Goal: Transaction & Acquisition: Download file/media

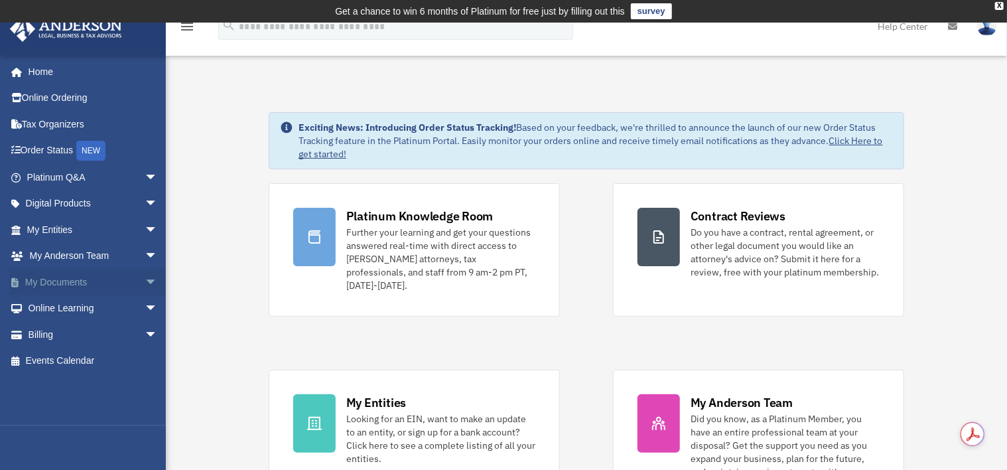
click at [54, 281] on link "My Documents arrow_drop_down" at bounding box center [93, 282] width 169 height 27
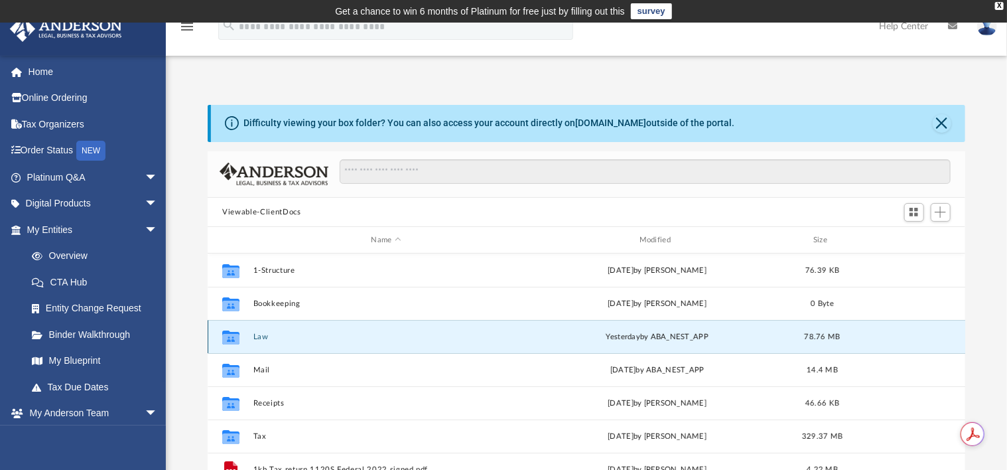
click at [316, 334] on button "Law" at bounding box center [385, 336] width 265 height 9
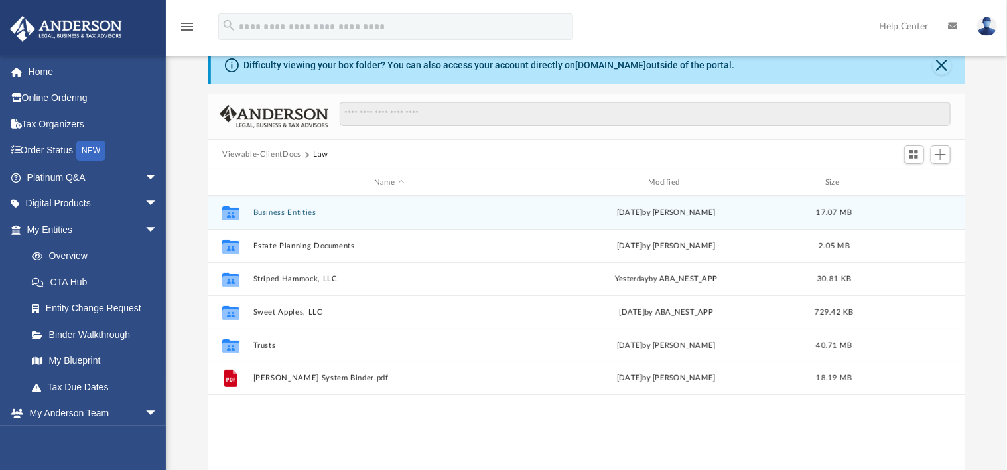
scroll to position [82, 0]
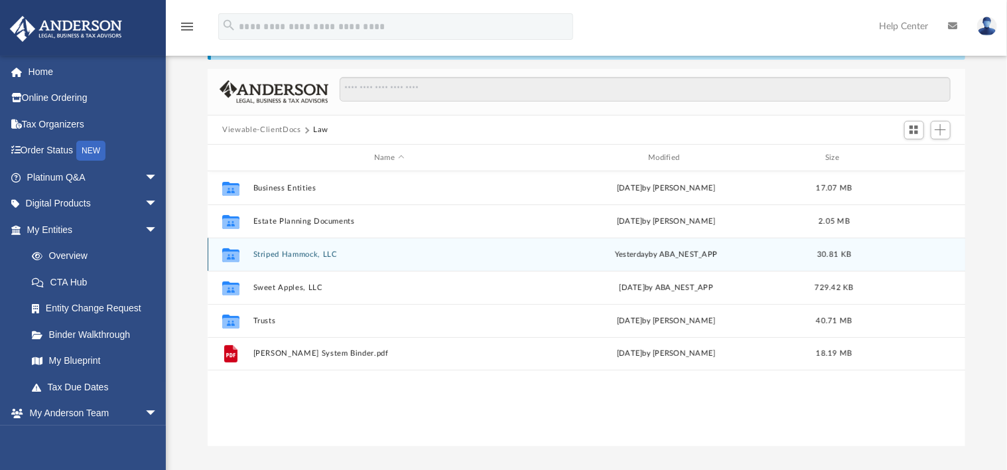
click at [289, 251] on button "Striped Hammock, LLC" at bounding box center [388, 254] width 271 height 9
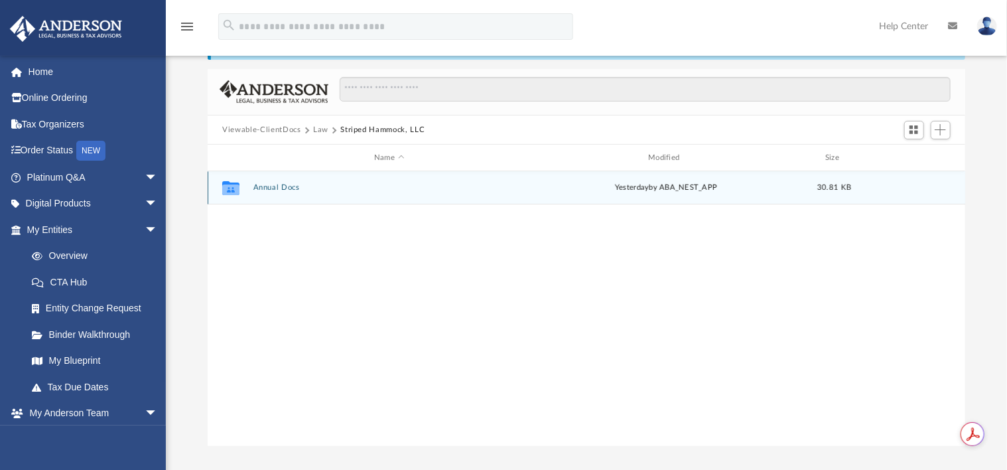
click at [268, 186] on button "Annual Docs" at bounding box center [388, 188] width 271 height 9
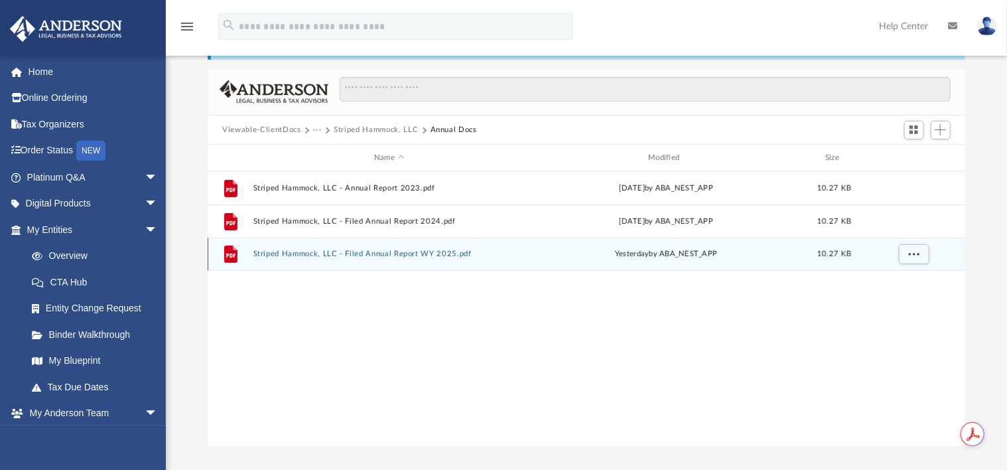
click at [413, 248] on div "File Striped Hammock, LLC - Filed Annual Report WY 2025.pdf [DATE] by ABA_NEST_…" at bounding box center [587, 254] width 758 height 33
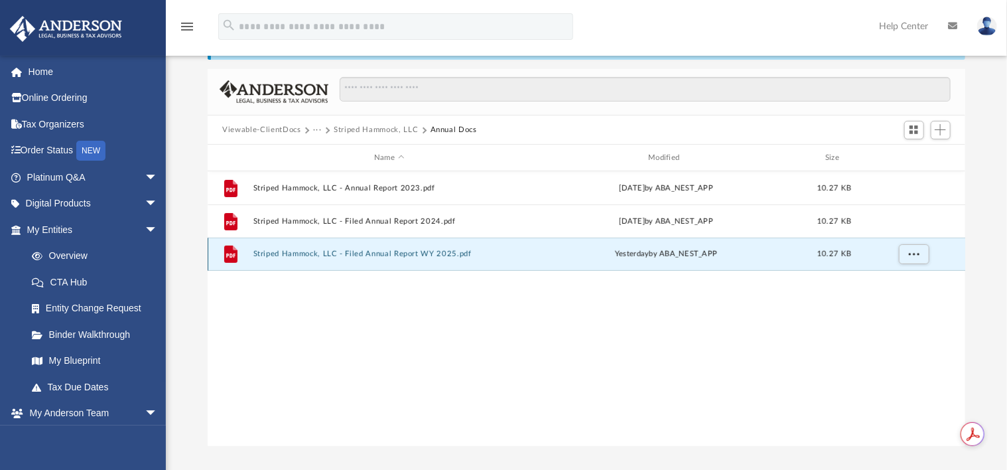
click at [307, 253] on button "Striped Hammock, LLC - Filed Annual Report WY 2025.pdf" at bounding box center [388, 254] width 271 height 9
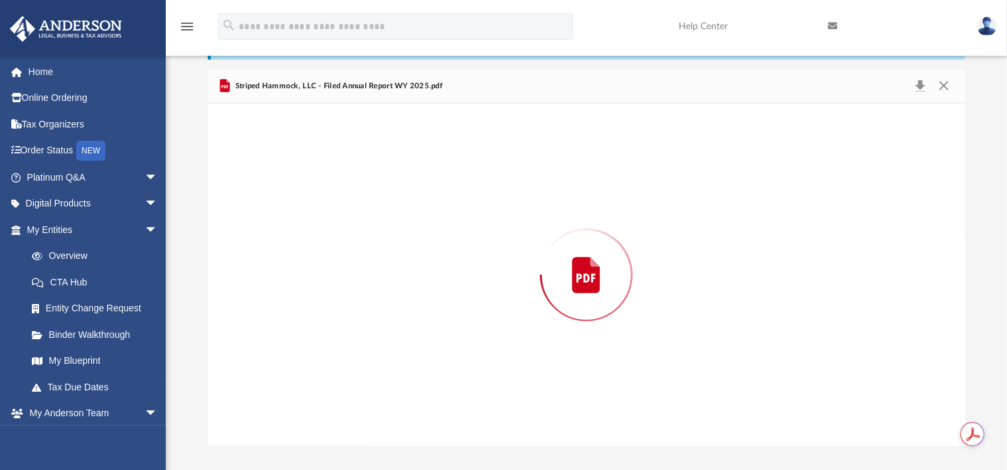
click at [307, 253] on div "Preview" at bounding box center [586, 275] width 757 height 342
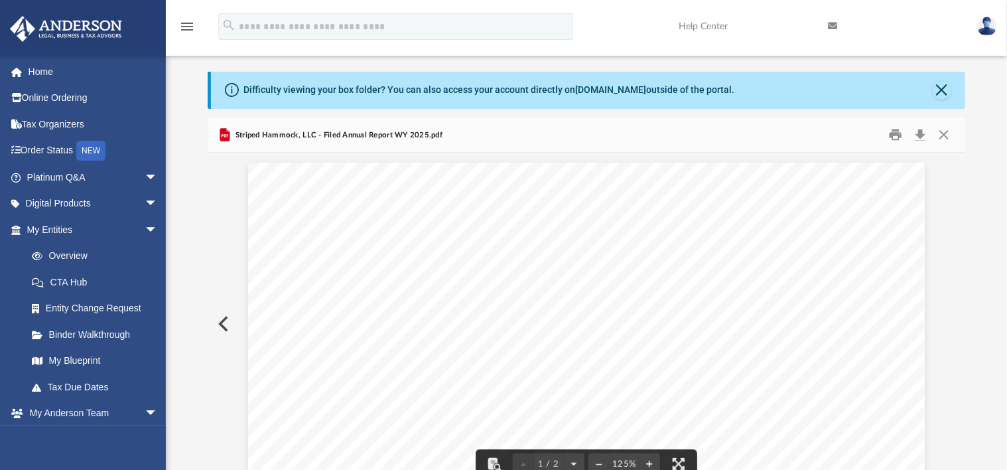
scroll to position [0, 0]
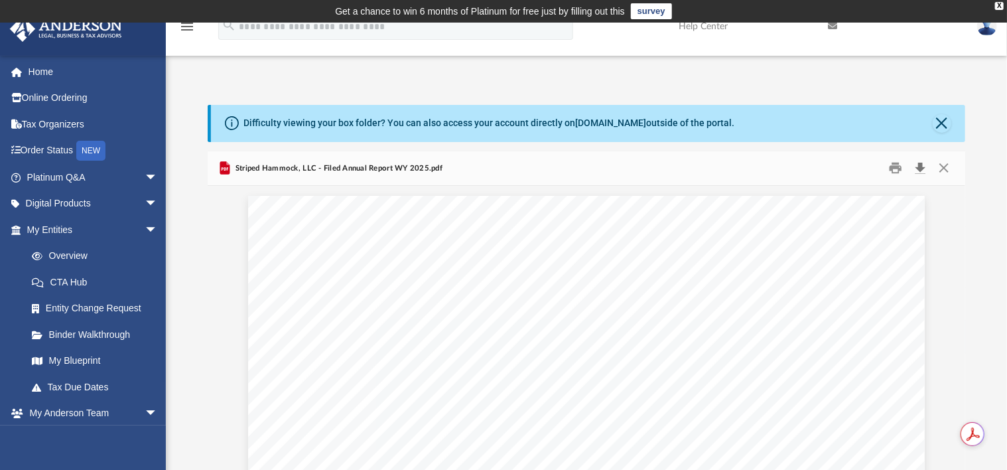
click at [920, 167] on button "Download" at bounding box center [921, 168] width 24 height 21
click at [946, 119] on button "Close" at bounding box center [942, 123] width 19 height 19
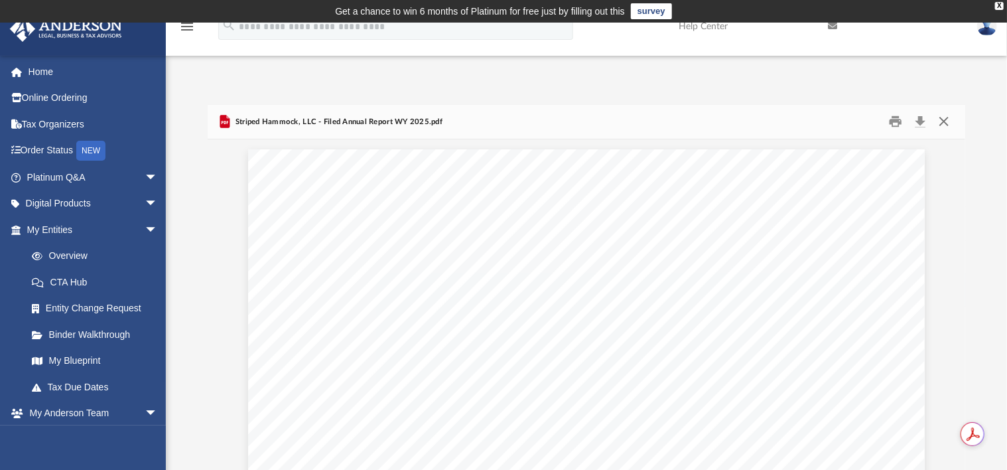
click at [948, 120] on button "Close" at bounding box center [944, 121] width 24 height 21
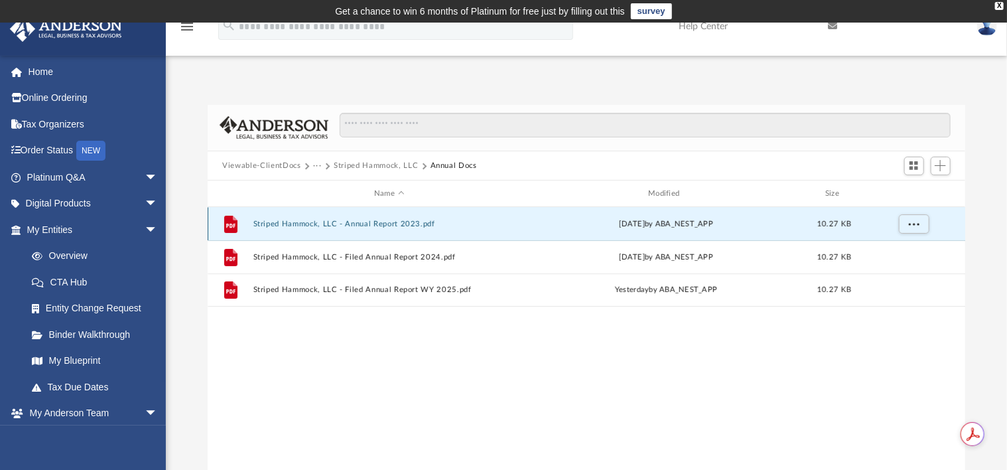
click at [339, 221] on button "Striped Hammock, LLC - Annual Report 2023.pdf" at bounding box center [388, 224] width 271 height 9
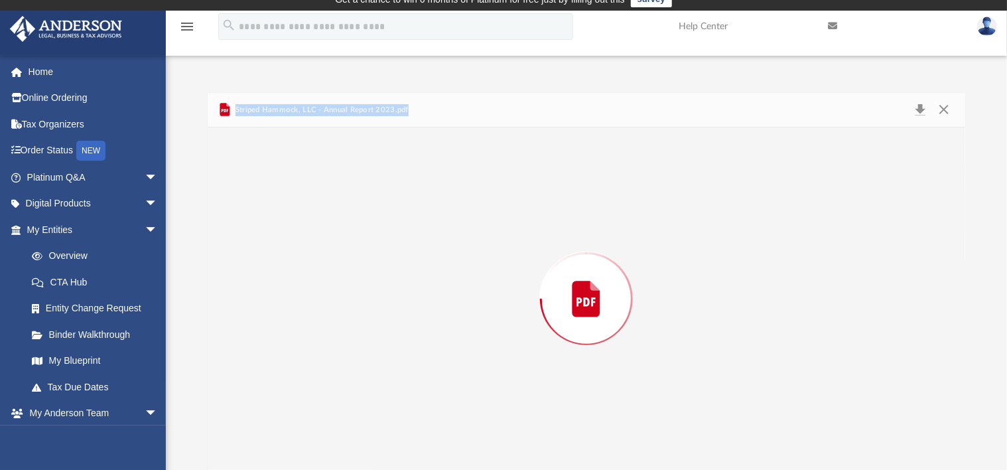
click at [339, 221] on div "Preview" at bounding box center [586, 298] width 757 height 342
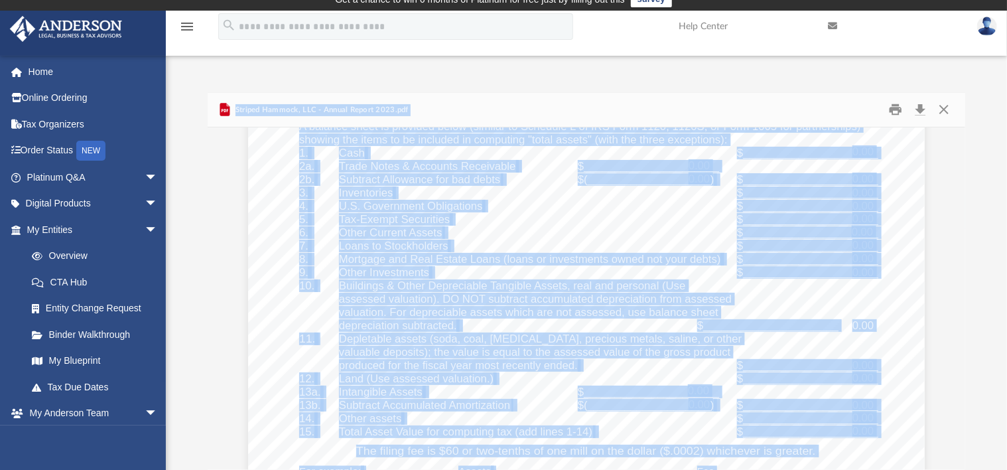
scroll to position [1449, 0]
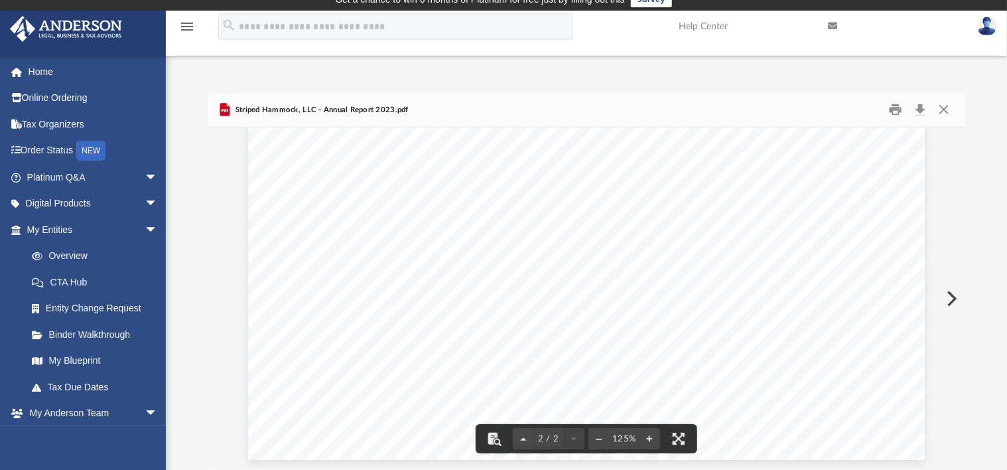
click at [766, 69] on div "Difficulty viewing your box folder? You can also access your account directly o…" at bounding box center [586, 267] width 841 height 405
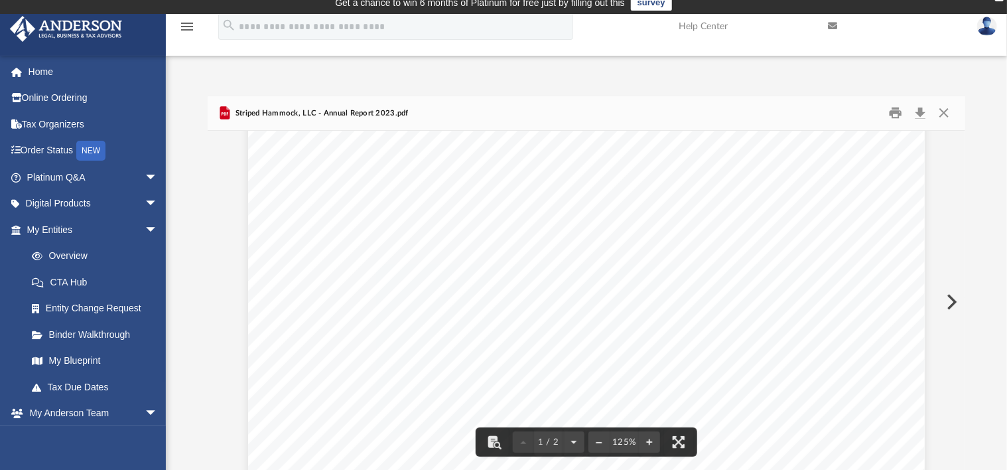
scroll to position [0, 0]
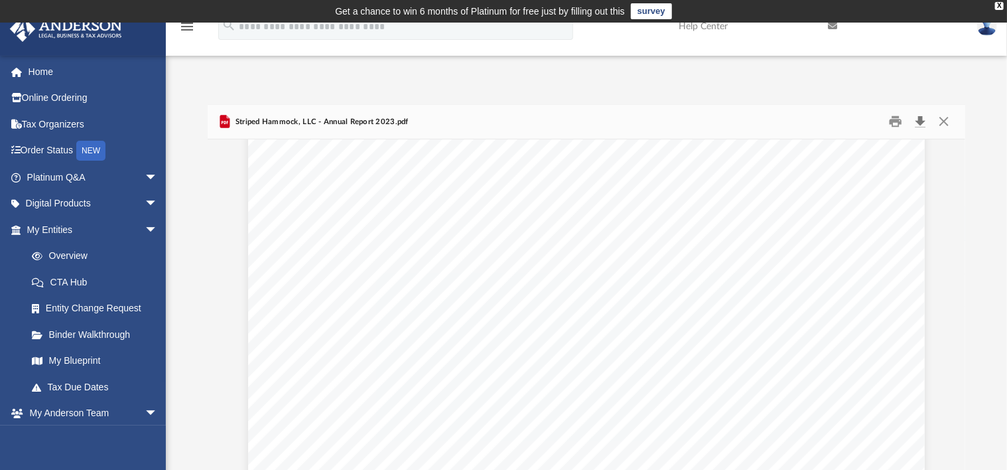
click at [920, 125] on button "Download" at bounding box center [921, 121] width 24 height 21
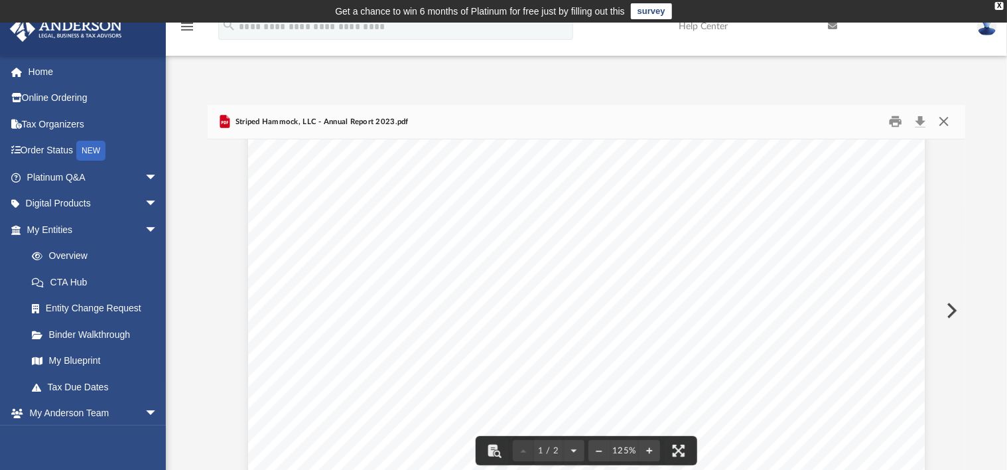
click at [945, 121] on button "Close" at bounding box center [944, 121] width 24 height 21
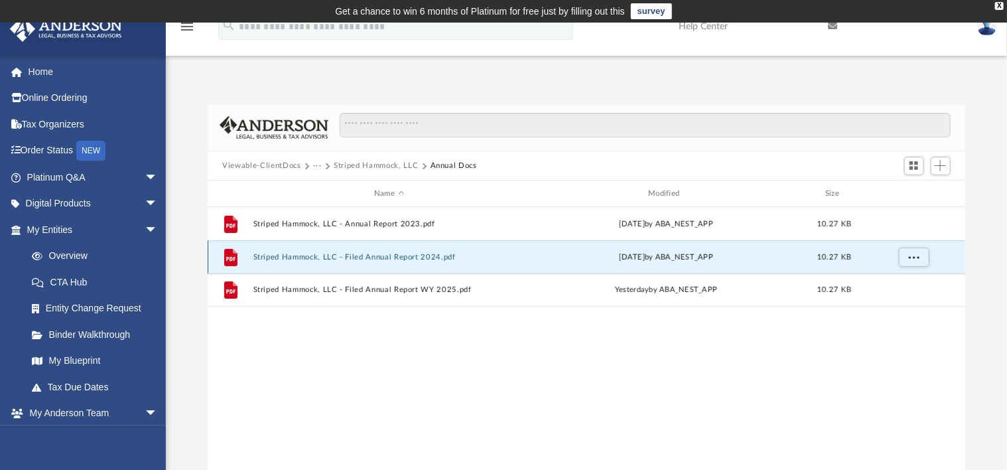
click at [345, 257] on button "Striped Hammock, LLC - Filed Annual Report 2024.pdf" at bounding box center [388, 257] width 271 height 9
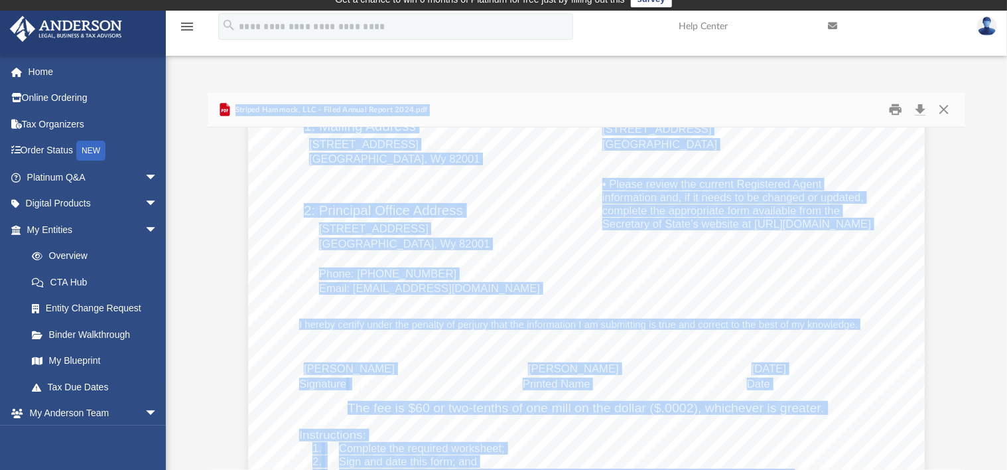
scroll to position [39, 0]
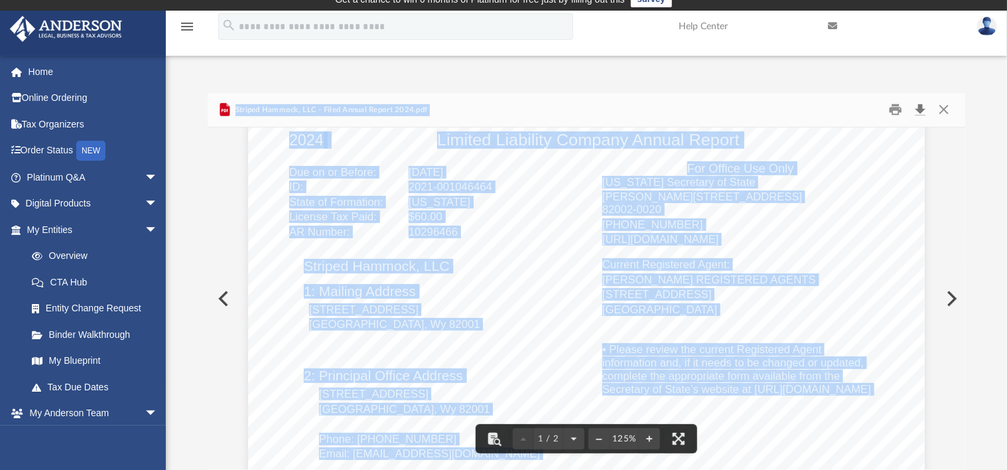
click at [919, 111] on button "Download" at bounding box center [921, 110] width 24 height 21
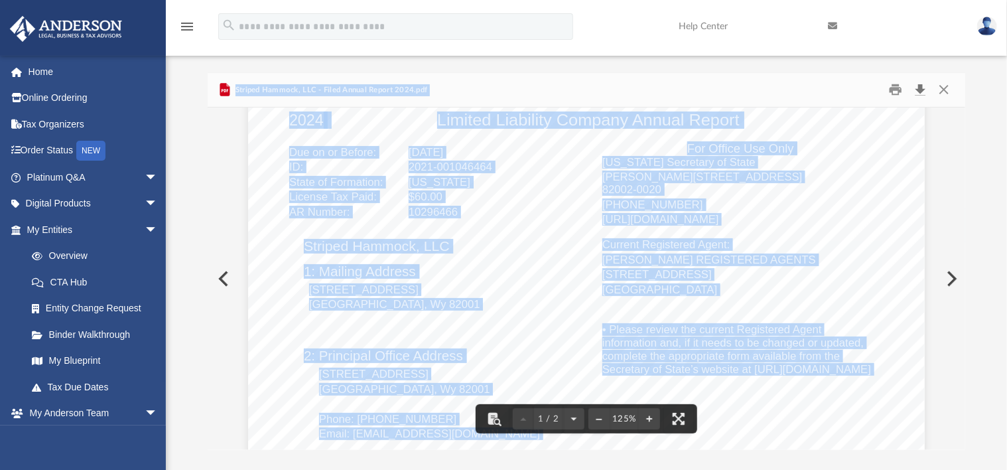
scroll to position [0, 0]
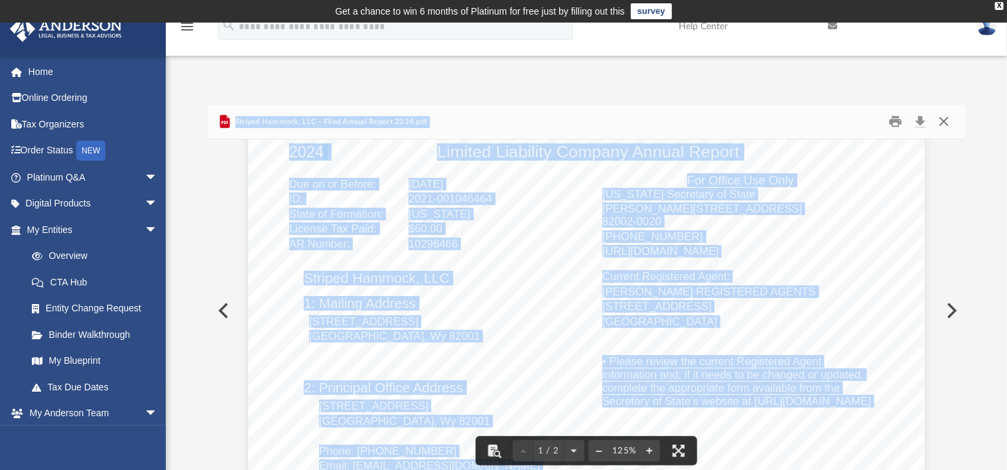
click at [944, 122] on button "Close" at bounding box center [944, 121] width 24 height 21
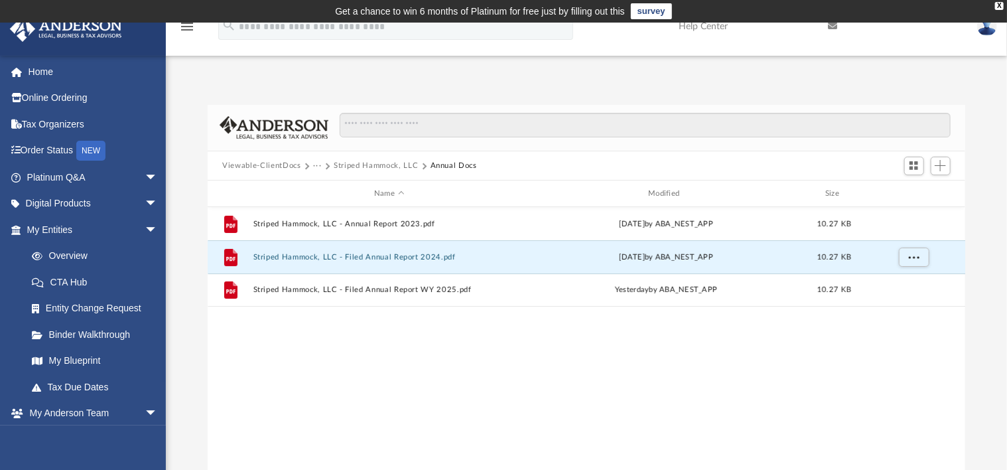
click at [985, 31] on img at bounding box center [987, 26] width 20 height 19
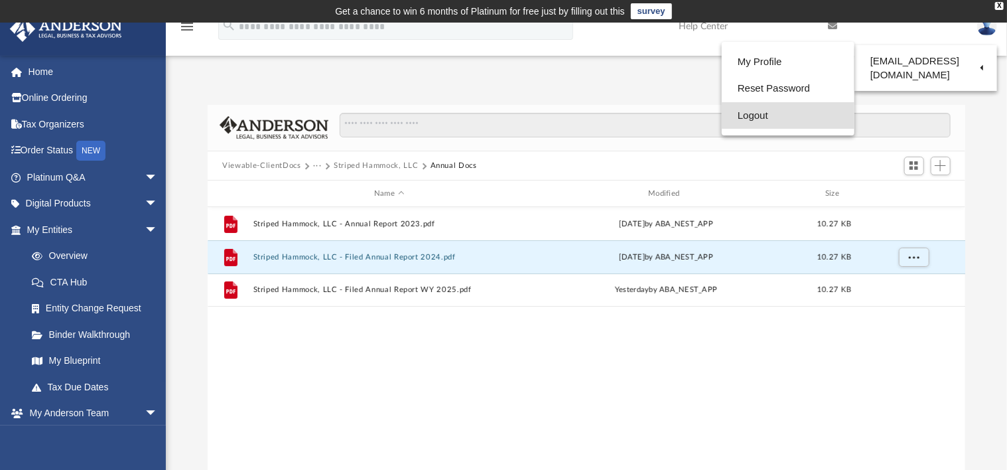
click at [747, 117] on link "Logout" at bounding box center [788, 115] width 133 height 27
